Goal: Information Seeking & Learning: Learn about a topic

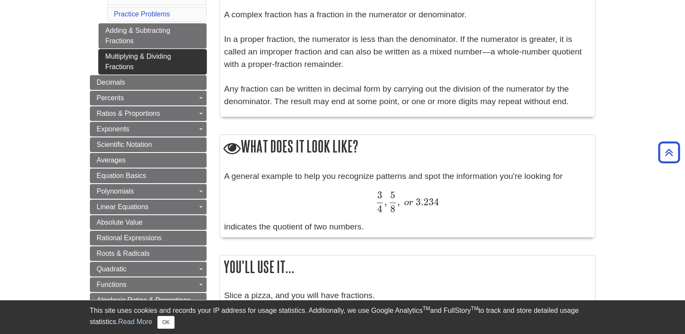
scroll to position [351, 0]
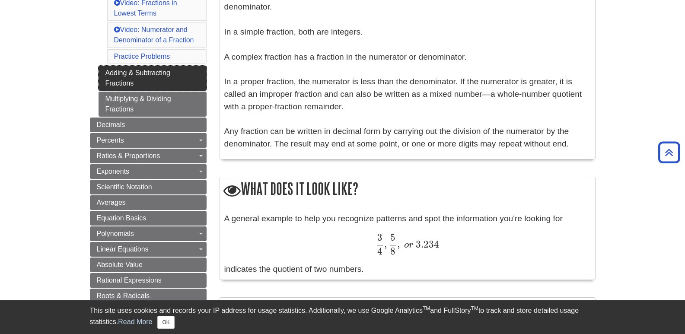
click at [138, 82] on link "Adding & Subtracting Fractions" at bounding box center [152, 78] width 108 height 25
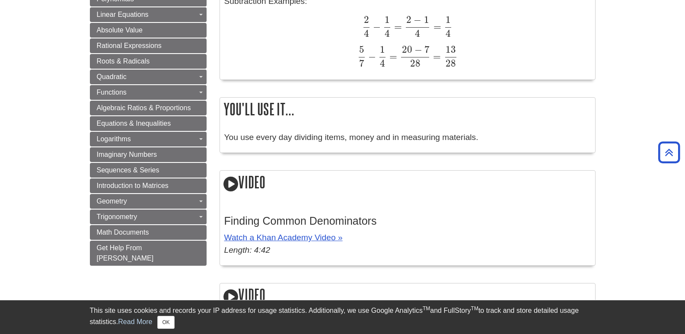
scroll to position [605, 0]
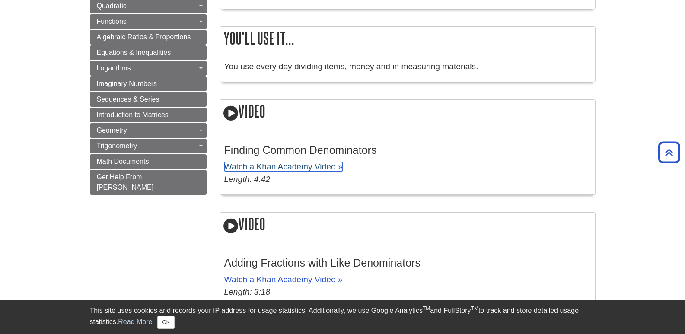
click at [287, 169] on link "Watch a Khan Academy Video »" at bounding box center [283, 166] width 118 height 9
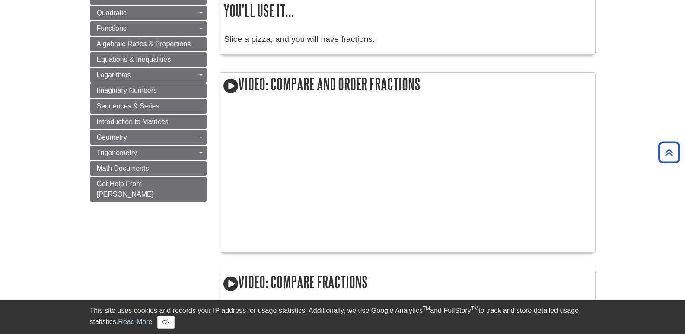
scroll to position [654, 0]
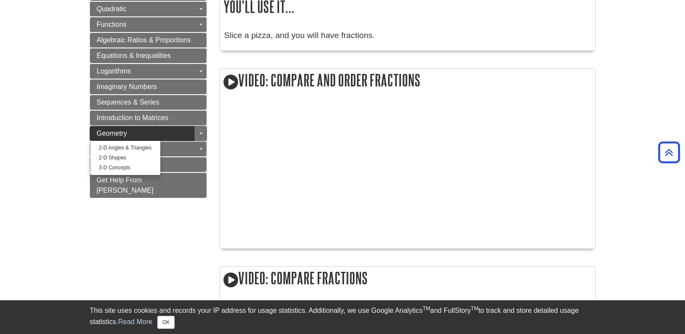
click at [130, 128] on link "Geometry" at bounding box center [148, 133] width 117 height 15
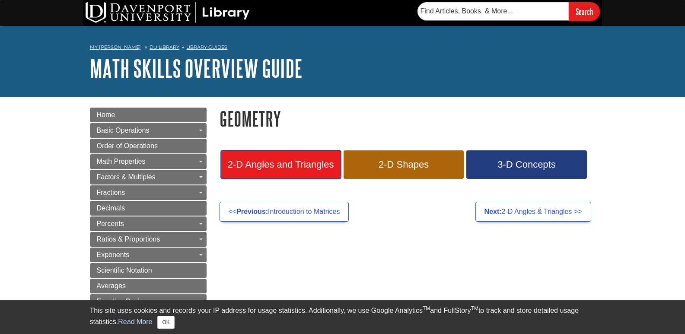
click at [281, 162] on span "2-D Angles and Triangles" at bounding box center [280, 164] width 107 height 11
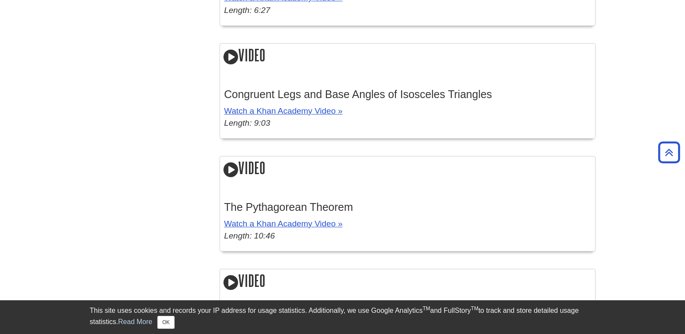
scroll to position [1555, 0]
